Goal: Task Accomplishment & Management: Manage account settings

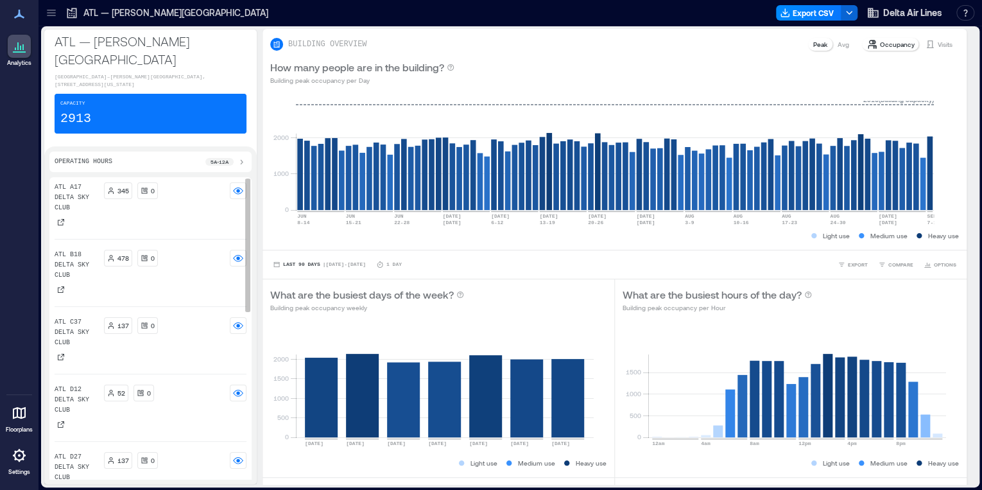
drag, startPoint x: 74, startPoint y: 211, endPoint x: 93, endPoint y: 195, distance: 24.7
click at [74, 211] on div "ATL A17 Delta Sky Club" at bounding box center [77, 205] width 44 height 46
click at [92, 195] on p "ATL A17 Delta Sky Club" at bounding box center [77, 197] width 44 height 31
click at [120, 202] on div "345 0" at bounding box center [175, 195] width 143 height 27
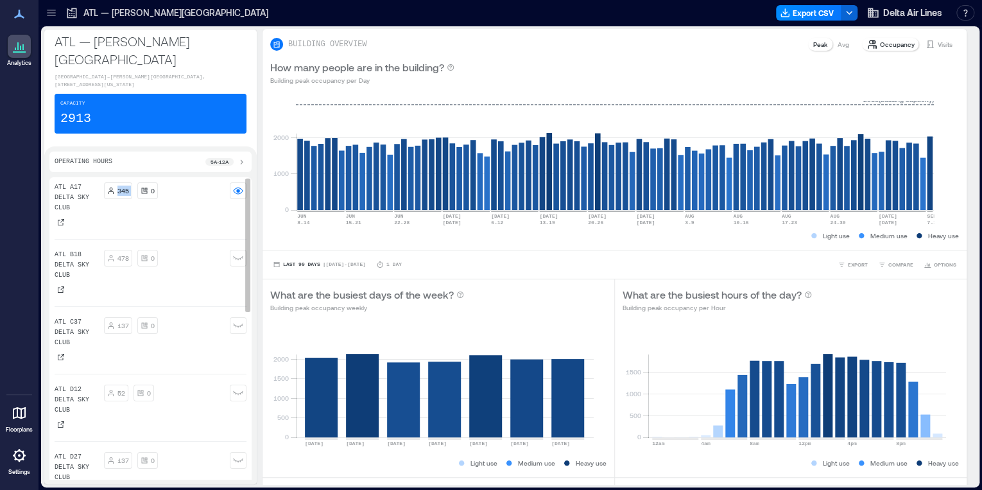
click at [120, 202] on div "345 0" at bounding box center [175, 195] width 143 height 27
click at [74, 195] on p "ATL A17 Delta Sky Club" at bounding box center [77, 197] width 44 height 31
click at [96, 195] on p "ATL A17 Delta Sky Club" at bounding box center [77, 197] width 44 height 31
click at [188, 213] on div "345 0" at bounding box center [175, 205] width 143 height 46
click at [95, 192] on p "ATL A17 Delta Sky Club" at bounding box center [77, 197] width 44 height 31
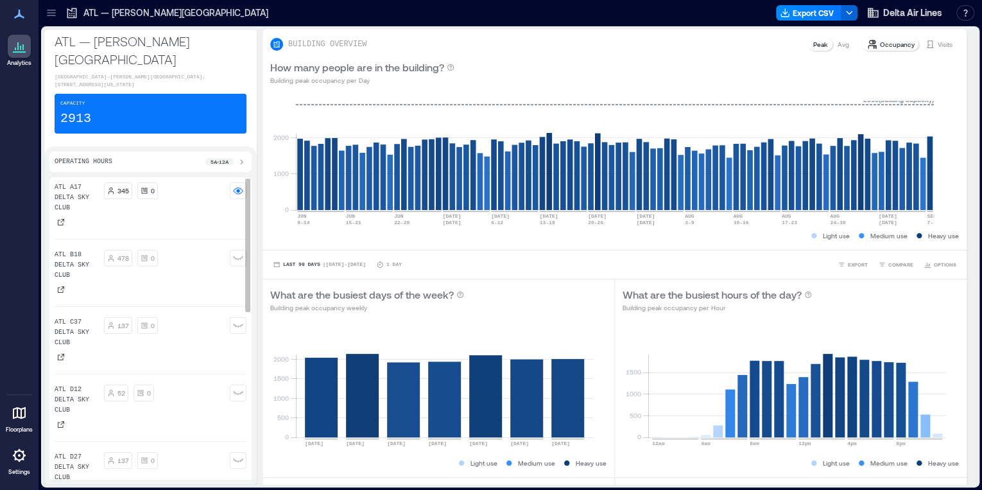
click at [95, 192] on p "ATL A17 Delta Sky Club" at bounding box center [77, 197] width 44 height 31
click at [95, 191] on p "ATL A17 Delta Sky Club" at bounding box center [77, 197] width 44 height 31
drag, startPoint x: 78, startPoint y: 202, endPoint x: 121, endPoint y: 193, distance: 43.4
click at [72, 185] on p "ATL A17 Delta Sky Club" at bounding box center [77, 197] width 44 height 31
click at [123, 189] on p "345" at bounding box center [123, 191] width 12 height 10
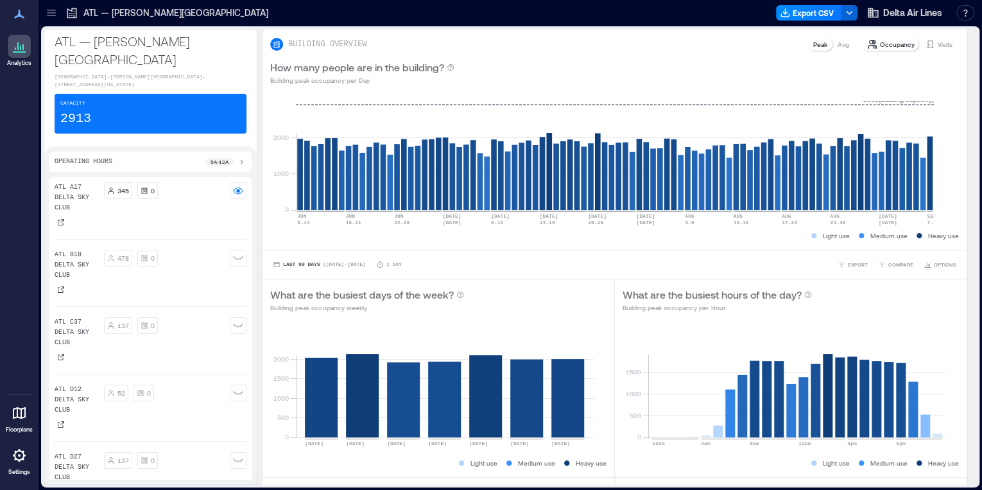
click at [55, 7] on icon at bounding box center [51, 12] width 13 height 13
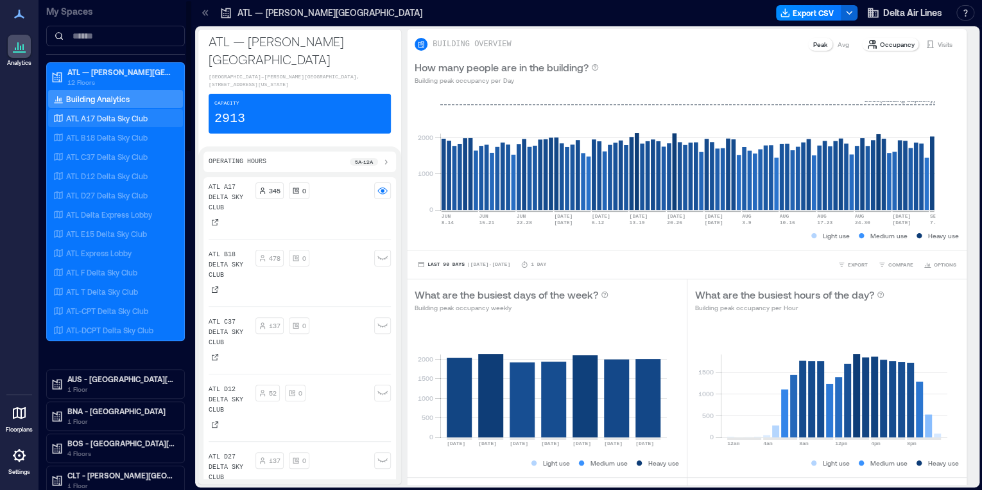
click at [122, 112] on div "ATL A17 Delta Sky Club" at bounding box center [113, 118] width 125 height 13
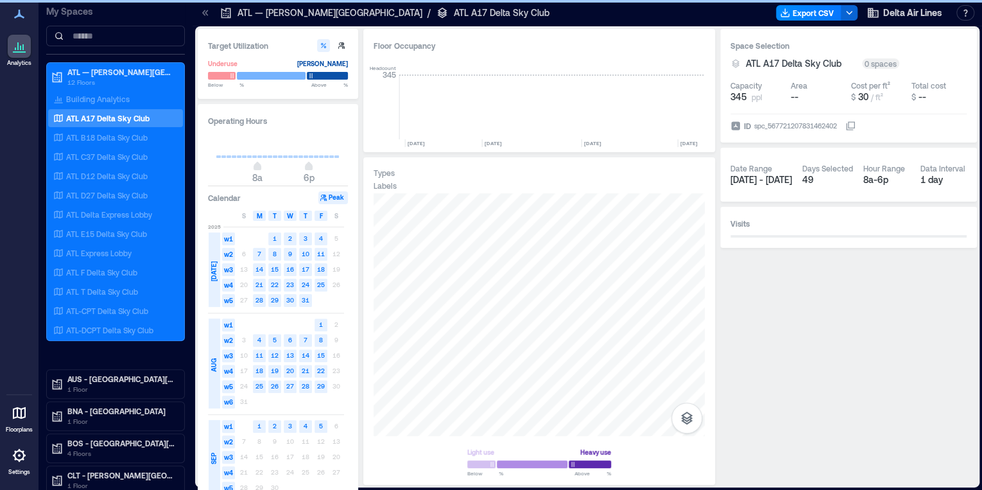
scroll to position [0, 7913]
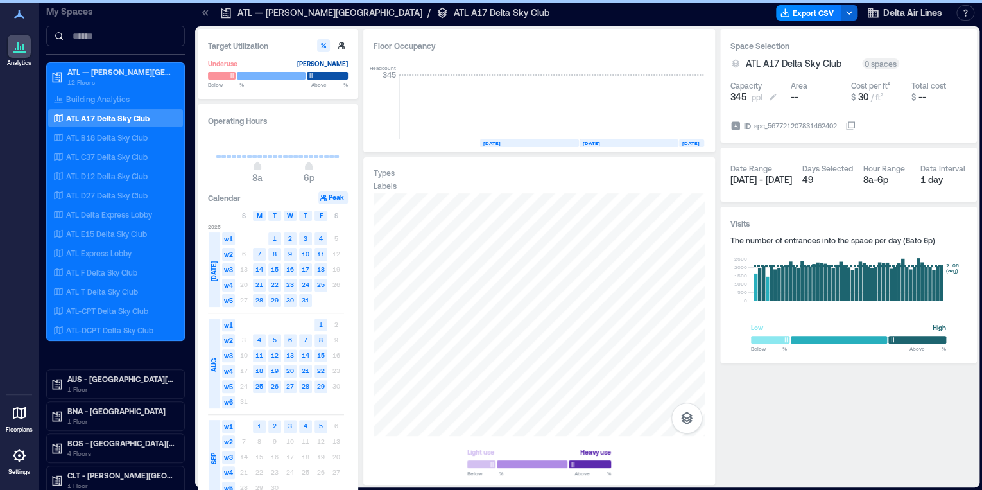
click at [736, 94] on span "345" at bounding box center [739, 97] width 16 height 13
click at [736, 94] on input "***" at bounding box center [775, 97] width 95 height 13
type input "***"
click at [121, 313] on p "ATL-CPT Delta Sky Club" at bounding box center [107, 311] width 82 height 10
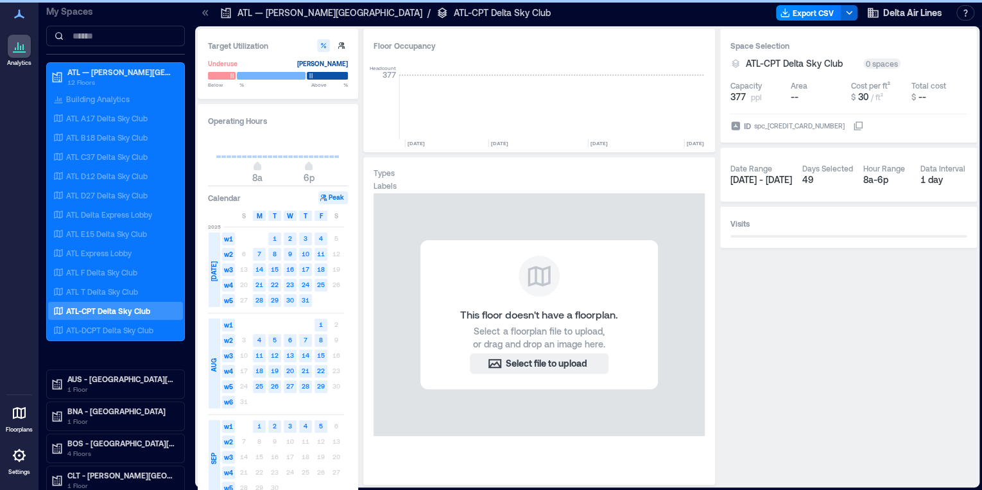
scroll to position [0, 4893]
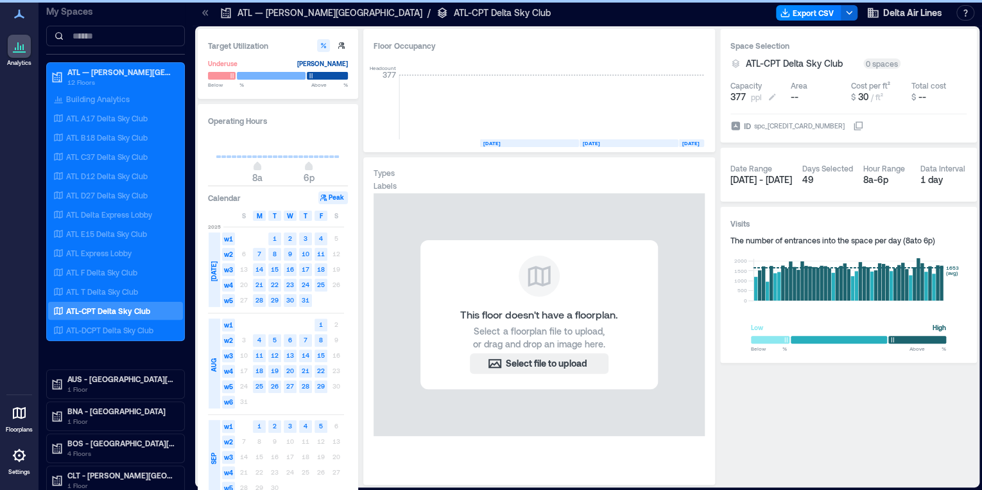
click at [739, 92] on span "377" at bounding box center [738, 97] width 15 height 13
click at [754, 104] on div "Capacity 377 ppl" at bounding box center [758, 91] width 55 height 33
click at [727, 87] on div "Space Selection ATL-CPT Delta Sky Club 0 spaces Capacity 377 ppl Area -- Cost p…" at bounding box center [848, 86] width 257 height 114
click at [736, 96] on span "377" at bounding box center [738, 97] width 15 height 13
click at [110, 308] on p "ATL-CPT Delta Sky Club" at bounding box center [108, 311] width 84 height 10
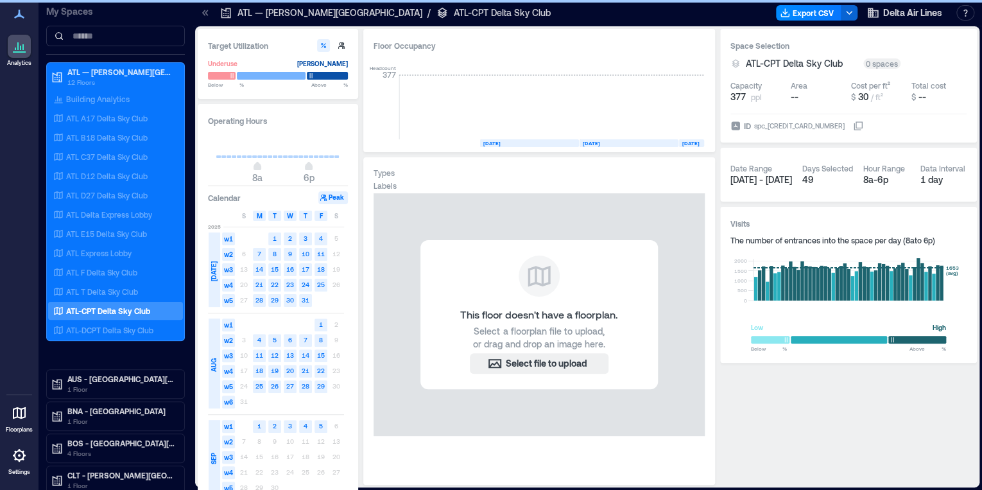
click at [110, 308] on p "ATL-CPT Delta Sky Club" at bounding box center [108, 311] width 84 height 10
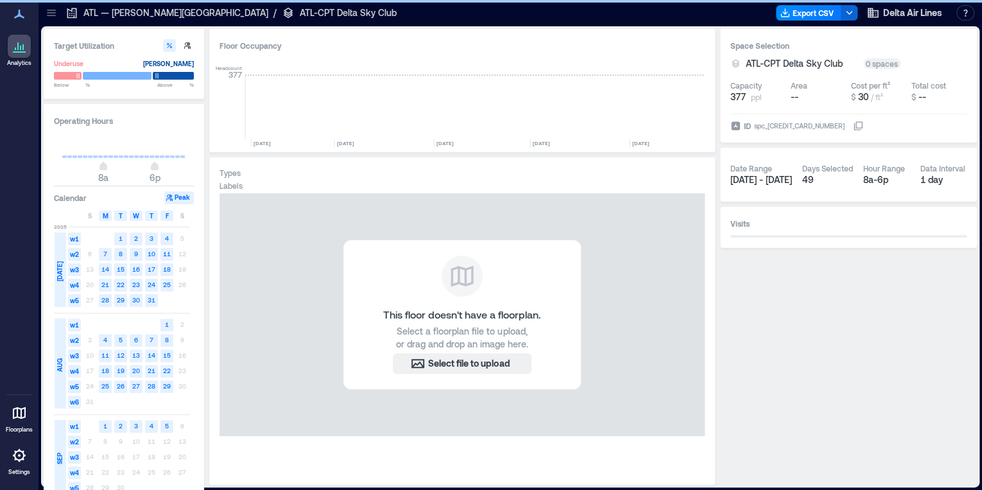
scroll to position [0, 4739]
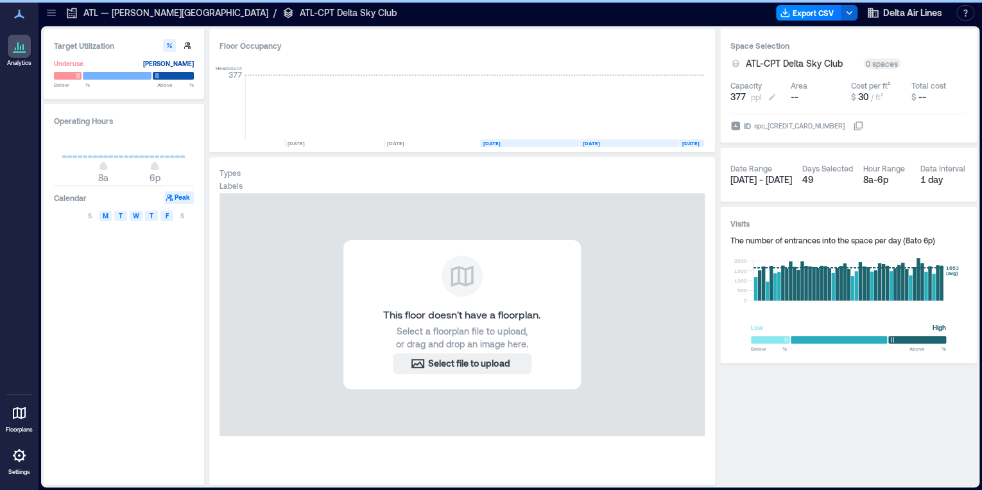
click at [765, 96] on button "377 ppl" at bounding box center [758, 97] width 55 height 13
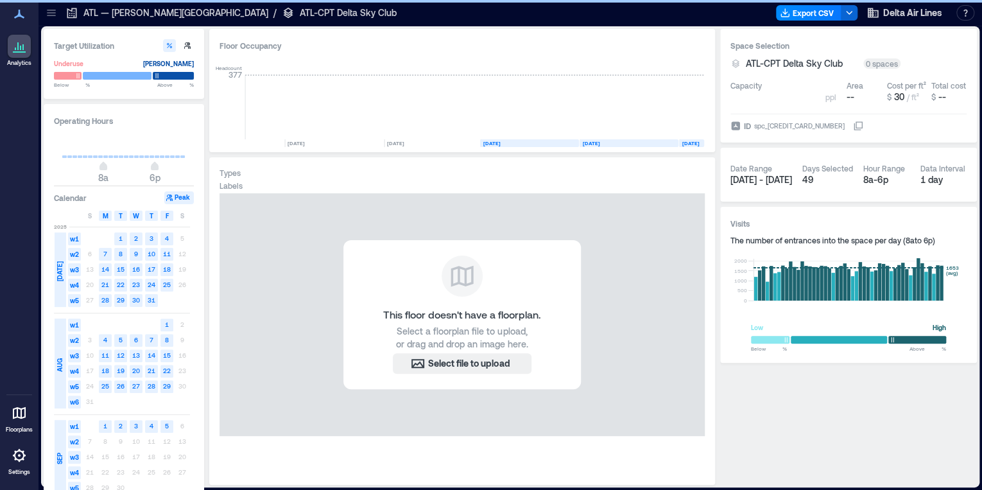
click at [772, 98] on input "***" at bounding box center [775, 97] width 95 height 13
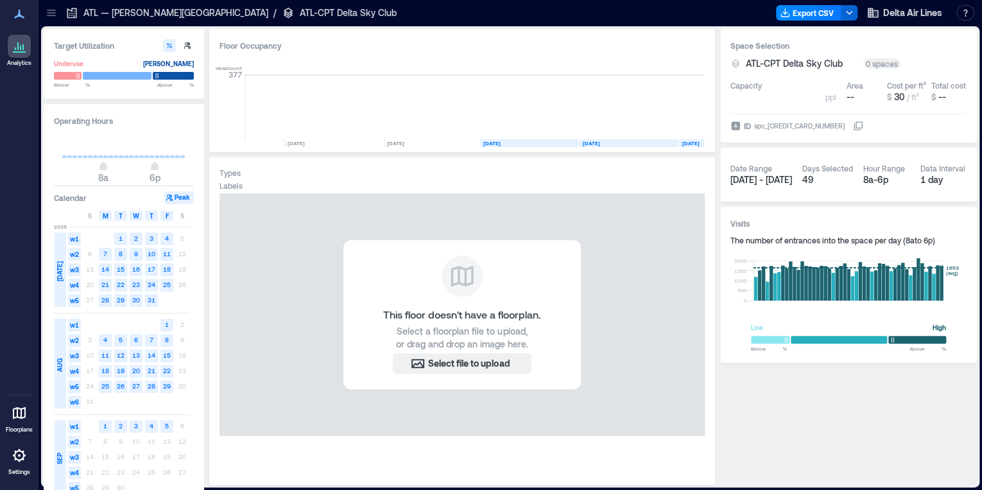
drag, startPoint x: 772, startPoint y: 98, endPoint x: 680, endPoint y: 87, distance: 92.4
click at [680, 87] on div "Target Utilization Underuse [PERSON_NAME] Below ** % Above ** % Operating Hours…" at bounding box center [510, 257] width 933 height 456
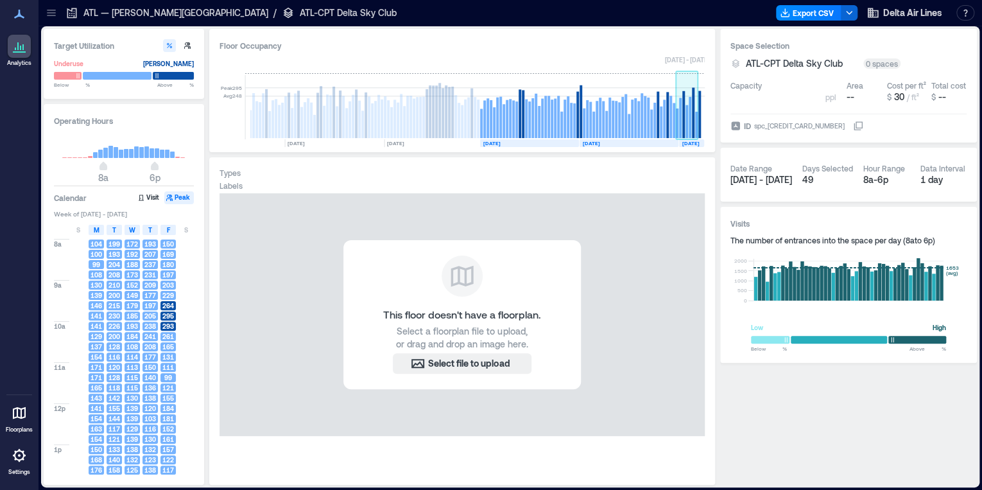
type input "***"
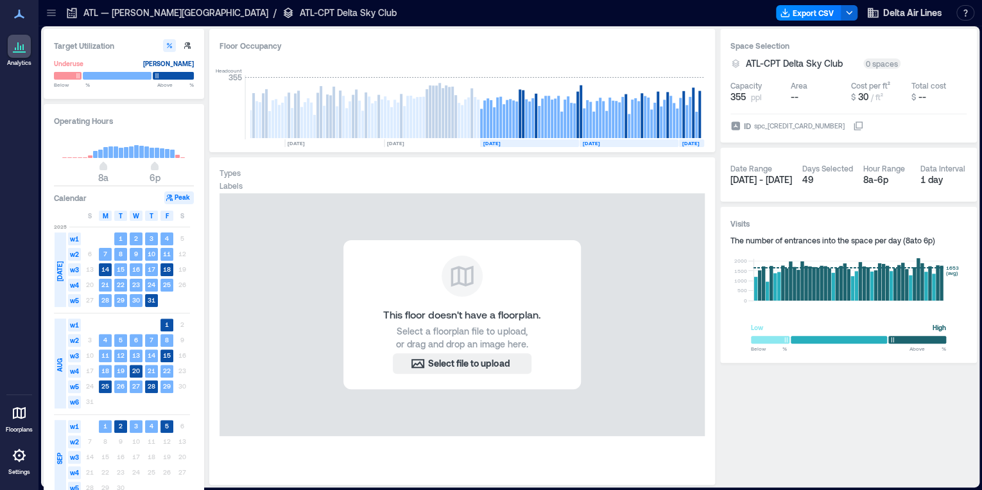
click at [54, 14] on icon at bounding box center [51, 12] width 13 height 13
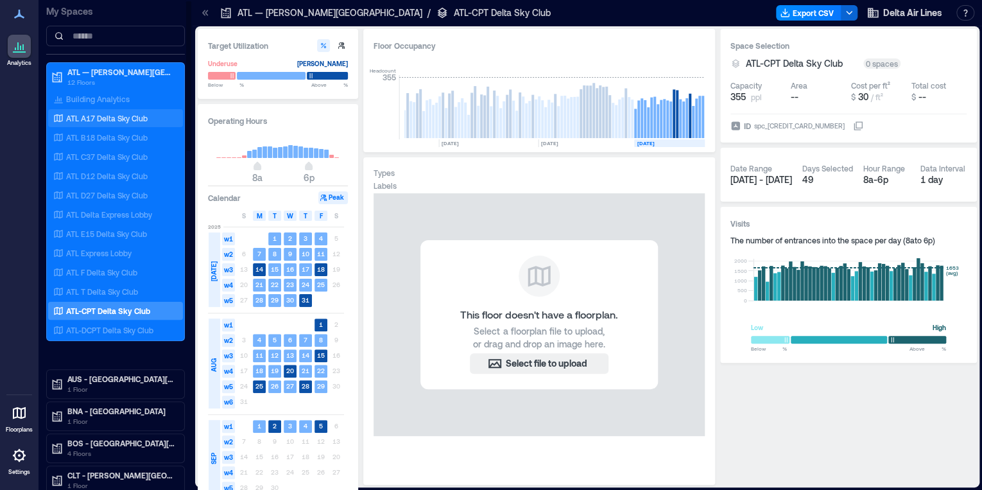
click at [99, 113] on p "ATL A17 Delta Sky Club" at bounding box center [107, 118] width 82 height 10
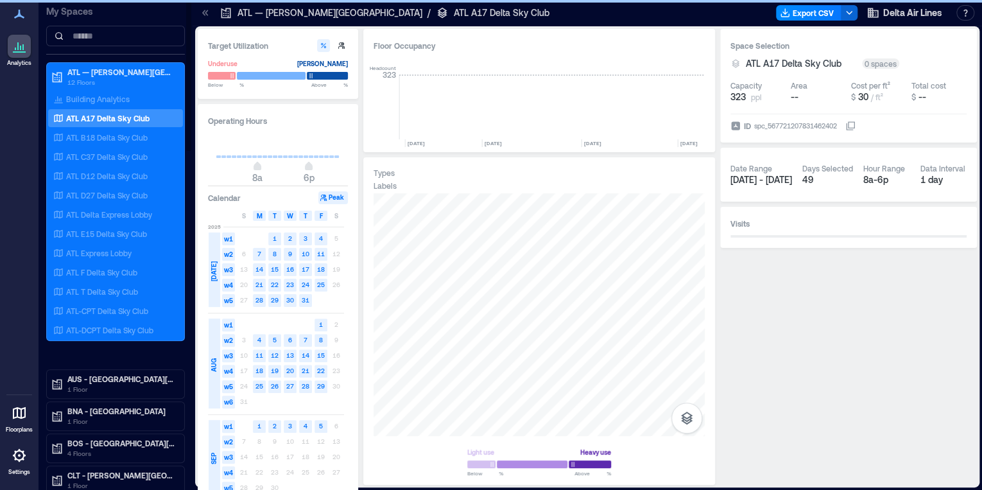
scroll to position [0, 7913]
